Goal: Task Accomplishment & Management: Use online tool/utility

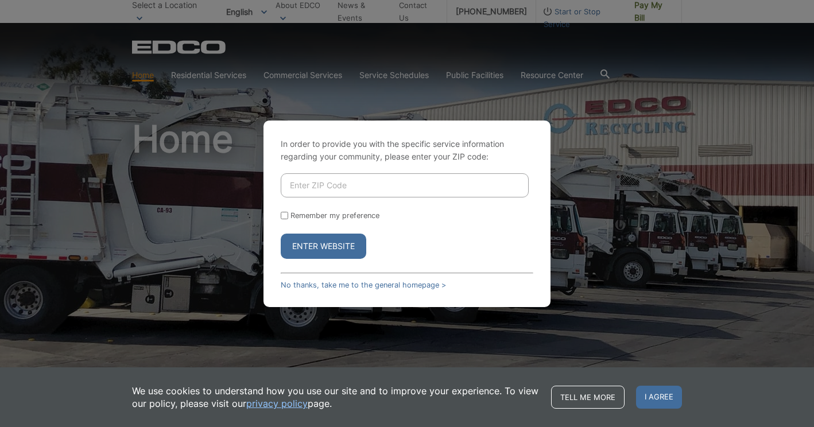
click at [343, 193] on input "Enter ZIP Code" at bounding box center [405, 185] width 248 height 24
type input "92118"
click at [342, 243] on button "Enter Website" at bounding box center [324, 246] width 86 height 25
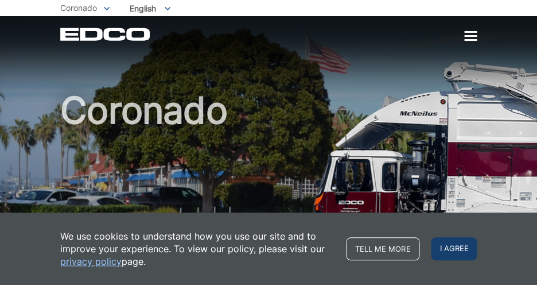
click at [455, 254] on span "I agree" at bounding box center [454, 248] width 46 height 23
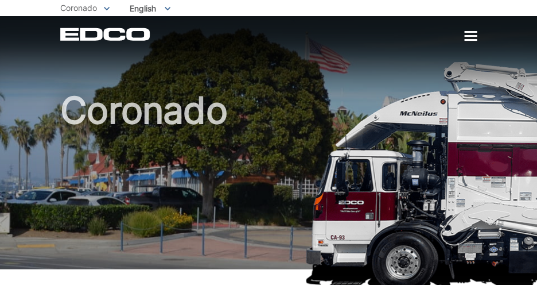
click at [471, 37] on div at bounding box center [470, 36] width 13 height 2
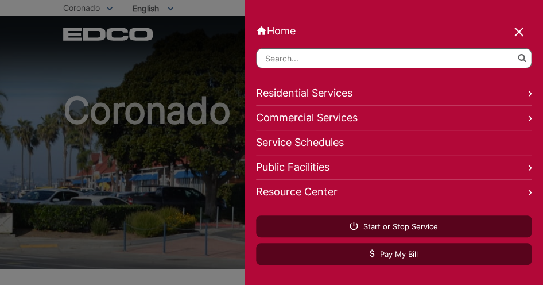
click at [440, 100] on link "Residential Services" at bounding box center [394, 93] width 276 height 25
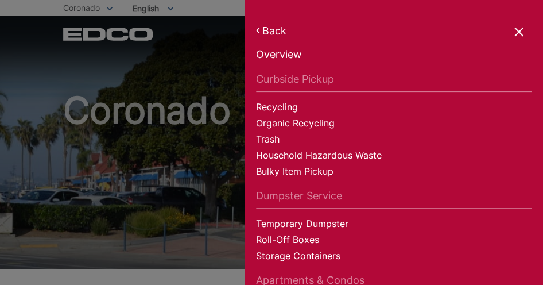
click at [519, 34] on div at bounding box center [520, 33] width 16 height 16
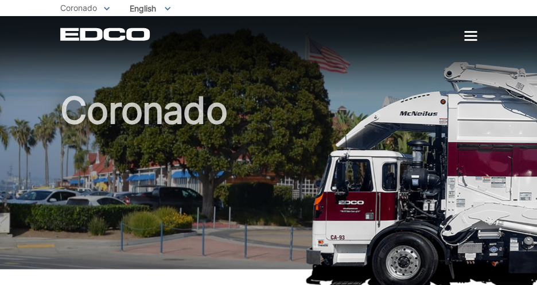
click at [470, 37] on div at bounding box center [470, 36] width 13 height 2
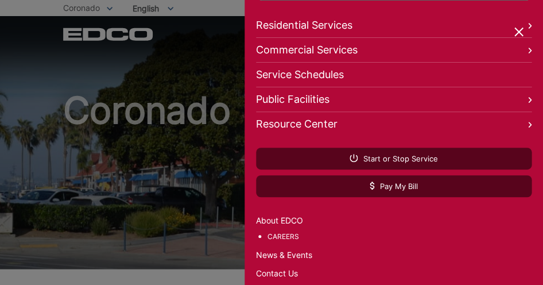
scroll to position [60, 0]
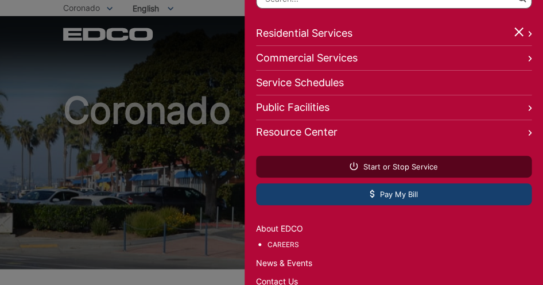
click at [420, 201] on link "Pay My Bill" at bounding box center [394, 194] width 276 height 22
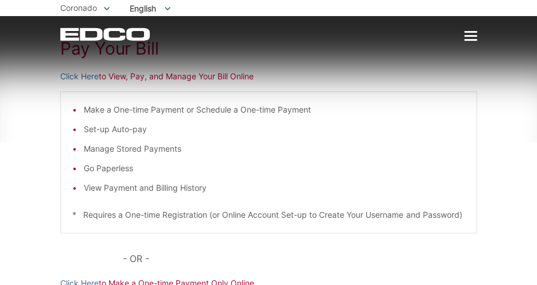
scroll to position [155, 0]
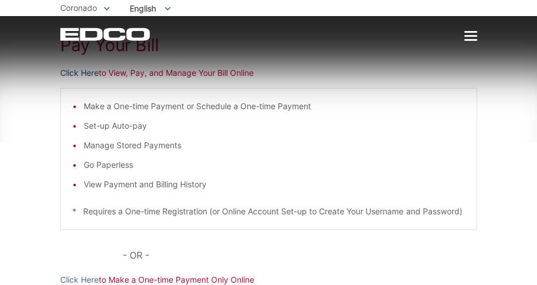
click at [92, 74] on link "Click Here" at bounding box center [79, 73] width 38 height 13
